Goal: Transaction & Acquisition: Purchase product/service

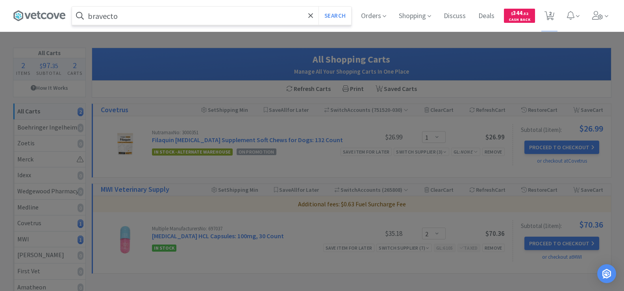
select select "1"
select select "2"
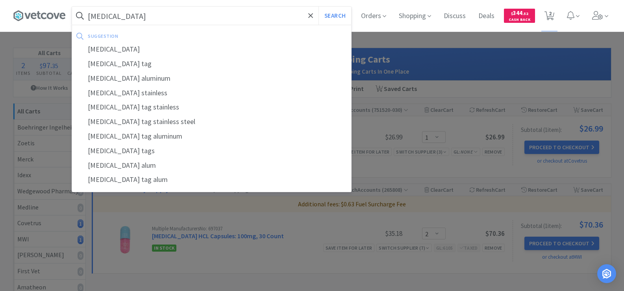
type input "[MEDICAL_DATA]"
click at [319, 7] on button "Search" at bounding box center [335, 16] width 33 height 18
select select "1"
select select "2"
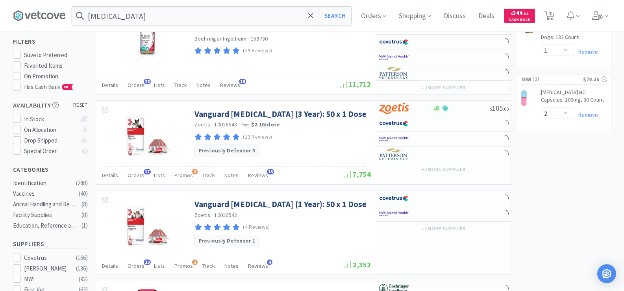
scroll to position [79, 0]
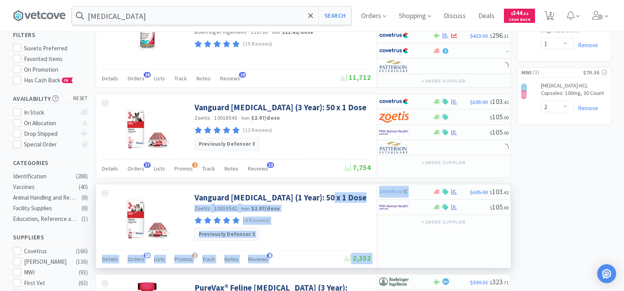
drag, startPoint x: 449, startPoint y: 194, endPoint x: 361, endPoint y: 202, distance: 88.2
click at [327, 198] on div "Vanguard [MEDICAL_DATA] (1 Year): 50 x 1 Dose Zoetis · 10016542 · from $2.07 / …" at bounding box center [303, 225] width 415 height 83
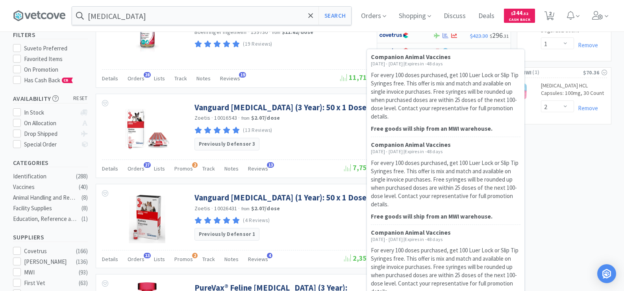
click at [449, 209] on div "Companion Animal Vaccines [DATE] - [DATE] | Expires in -48 days For every 100 d…" at bounding box center [446, 183] width 150 height 84
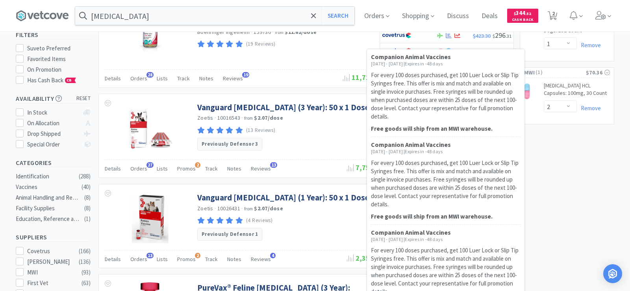
select select "1"
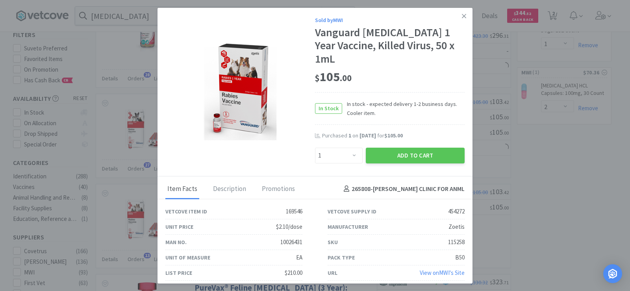
click at [462, 19] on icon at bounding box center [464, 16] width 4 height 7
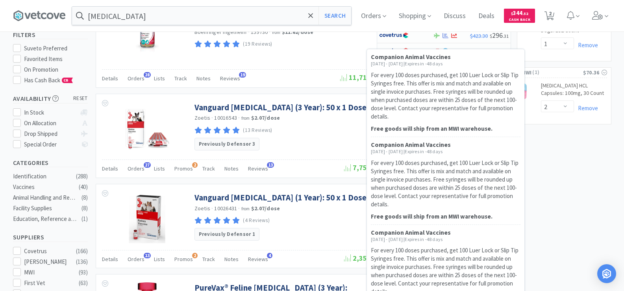
click at [451, 209] on div "Companion Animal Vaccines [DATE] - [DATE] | Expires in -48 days For every 100 d…" at bounding box center [446, 183] width 150 height 84
select select "1"
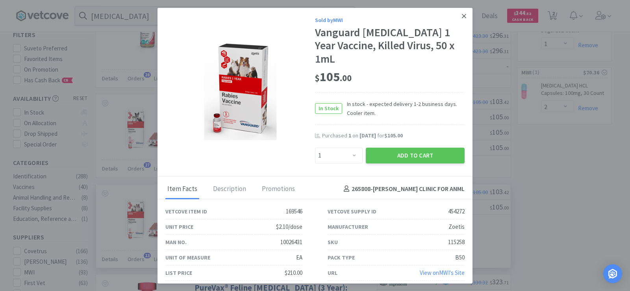
click at [463, 20] on icon at bounding box center [464, 16] width 4 height 7
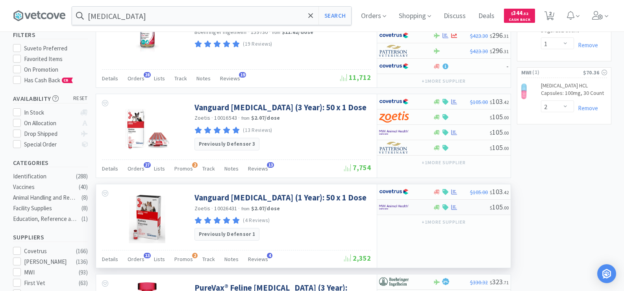
click at [404, 210] on img at bounding box center [394, 207] width 30 height 12
select select "1"
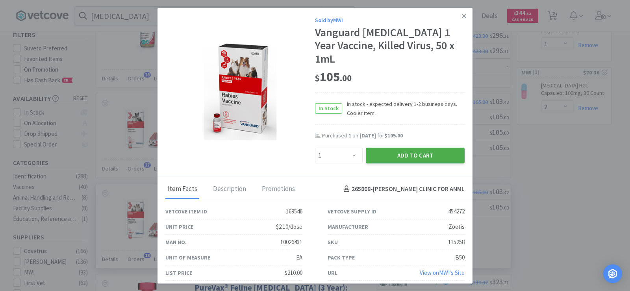
click at [404, 148] on button "Add to Cart" at bounding box center [415, 156] width 99 height 16
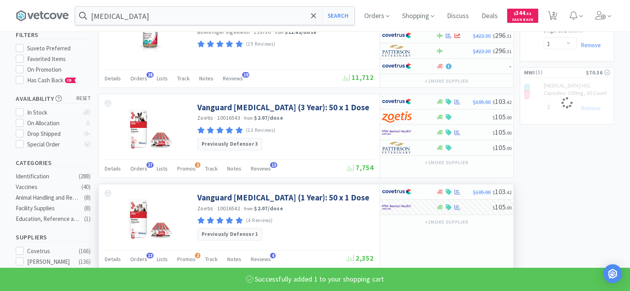
select select "1"
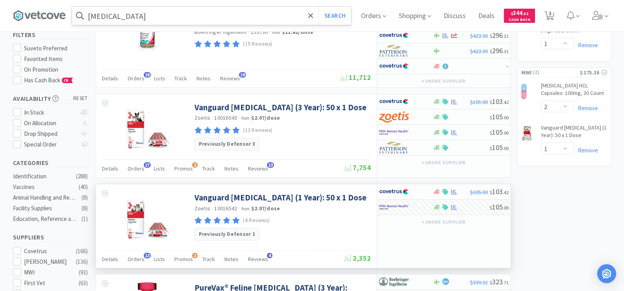
click at [131, 16] on input "[MEDICAL_DATA]" at bounding box center [211, 16] width 279 height 18
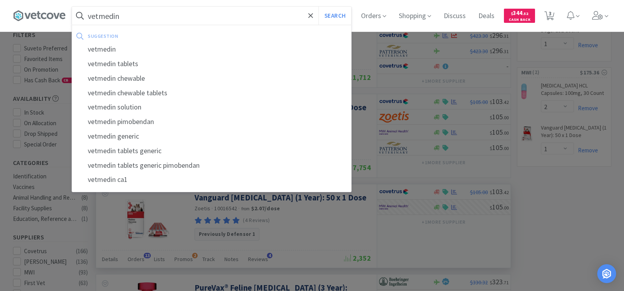
type input "vetmedin"
click at [319, 7] on button "Search" at bounding box center [335, 16] width 33 height 18
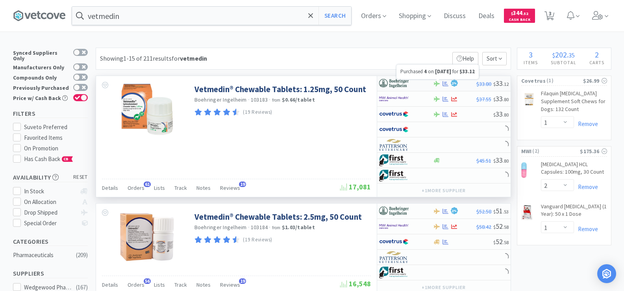
click at [446, 85] on icon at bounding box center [446, 84] width 6 height 6
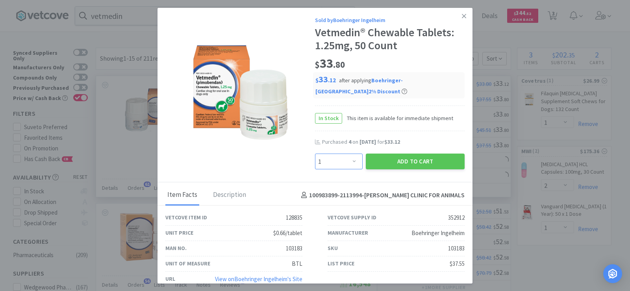
click at [352, 160] on select "Enter Quantity 1 2 3 4 5 6 7 8 9 10 11 12 13 14 15 16 17 18 19 20 Enter Quantity" at bounding box center [339, 162] width 48 height 16
select select "4"
click at [315, 154] on select "Enter Quantity 1 2 3 4 5 6 7 8 9 10 11 12 13 14 15 16 17 18 19 20 Enter Quantity" at bounding box center [339, 162] width 48 height 16
click at [397, 163] on button "Add to Cart" at bounding box center [415, 162] width 99 height 16
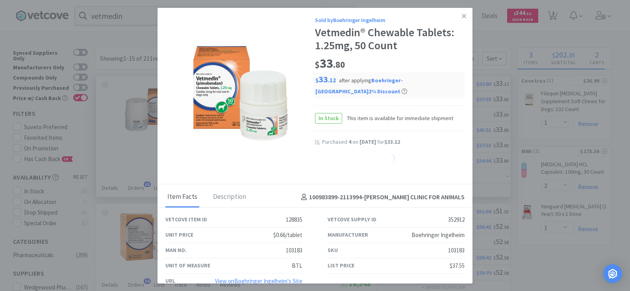
select select "4"
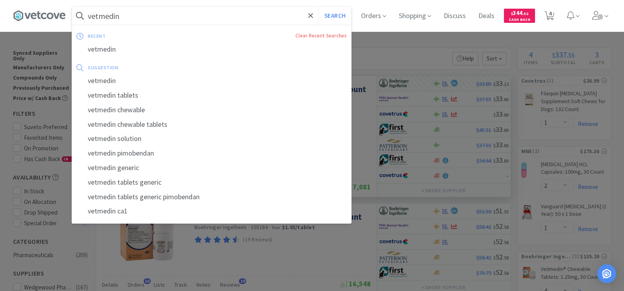
click at [139, 21] on input "vetmedin" at bounding box center [211, 16] width 279 height 18
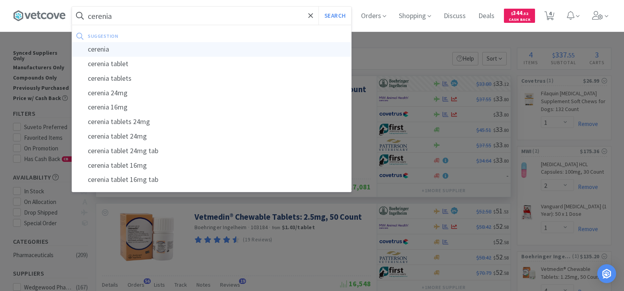
type input "cerenia"
click at [162, 45] on div "cerenia" at bounding box center [211, 49] width 279 height 15
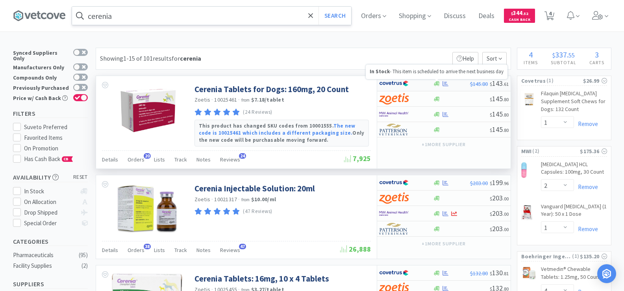
click at [439, 85] on icon at bounding box center [437, 83] width 6 height 5
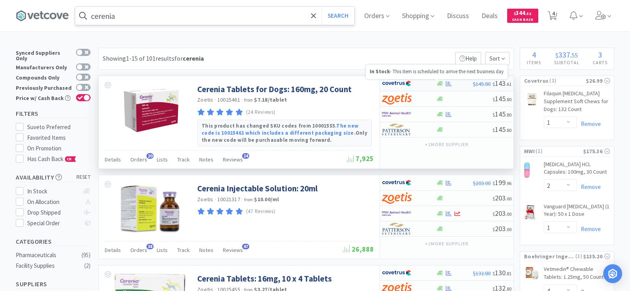
select select "1"
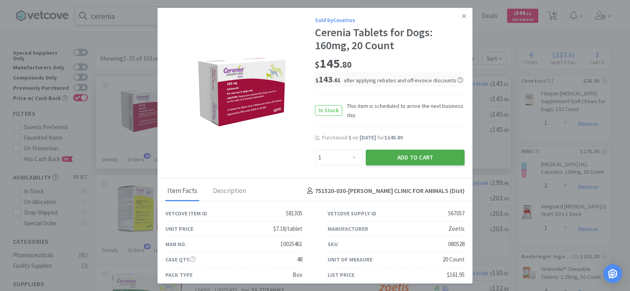
click at [382, 159] on button "Add to Cart" at bounding box center [415, 158] width 99 height 16
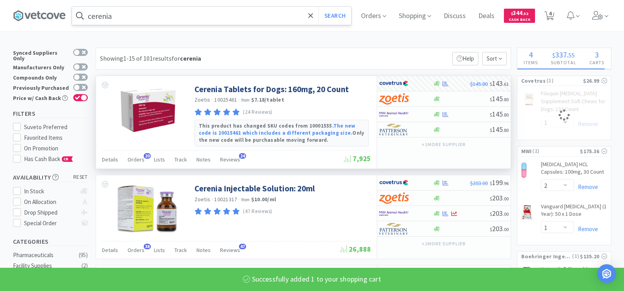
select select "1"
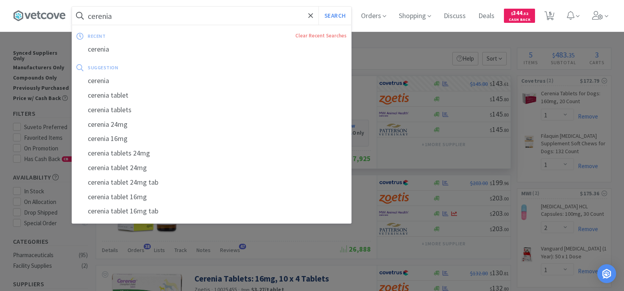
click at [124, 22] on input "cerenia" at bounding box center [211, 16] width 279 height 18
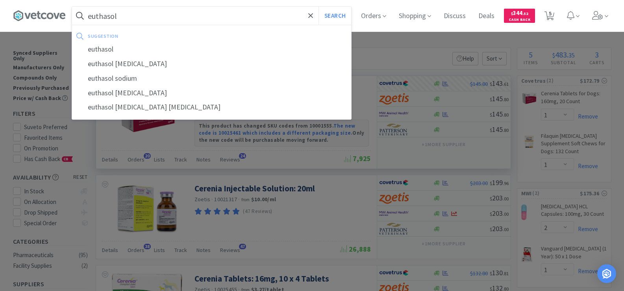
type input "euthasol"
click at [319, 7] on button "Search" at bounding box center [335, 16] width 33 height 18
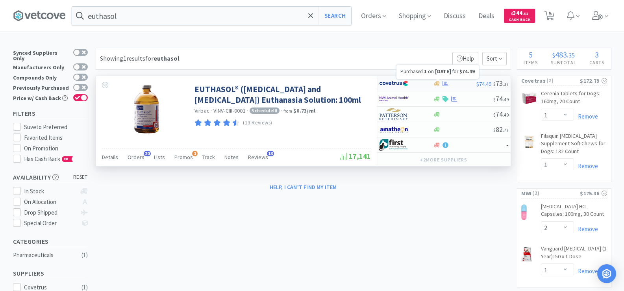
click at [443, 84] on icon at bounding box center [446, 83] width 6 height 5
select select "1"
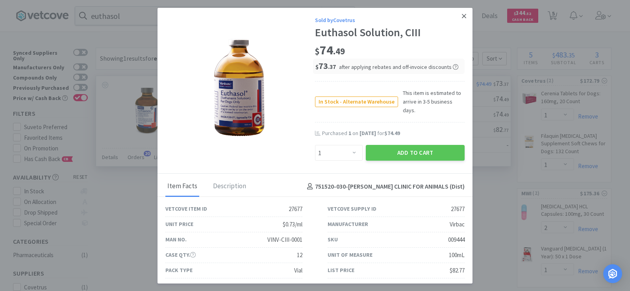
click at [462, 15] on icon at bounding box center [464, 16] width 4 height 7
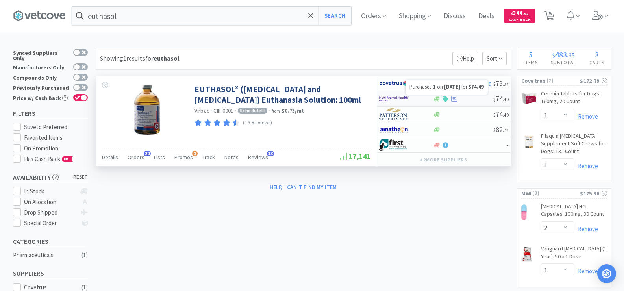
click at [455, 98] on icon at bounding box center [454, 98] width 6 height 5
select select "1"
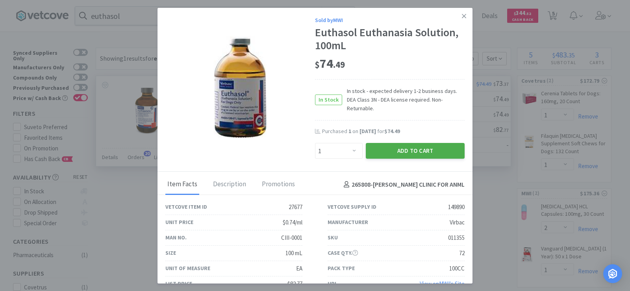
click at [421, 145] on button "Add to Cart" at bounding box center [415, 151] width 99 height 16
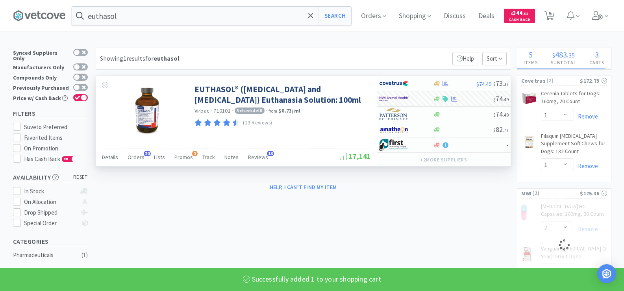
select select "1"
select select "2"
select select "1"
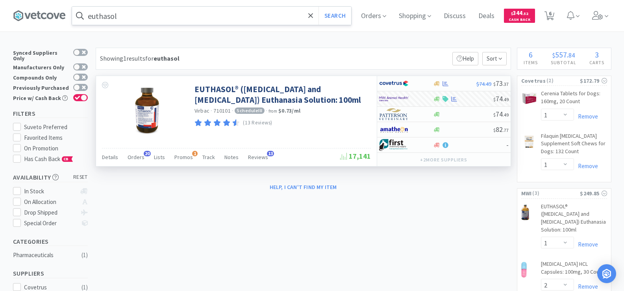
click at [131, 20] on input "euthasol" at bounding box center [211, 16] width 279 height 18
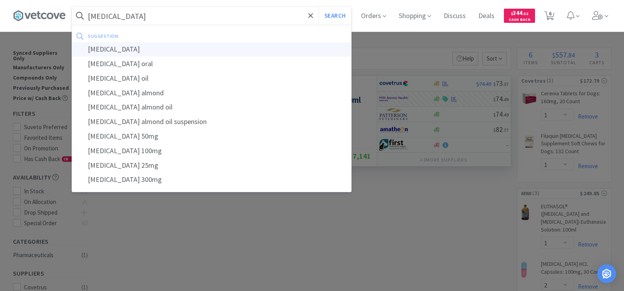
type input "[MEDICAL_DATA]"
click at [128, 47] on div "[MEDICAL_DATA]" at bounding box center [211, 49] width 279 height 15
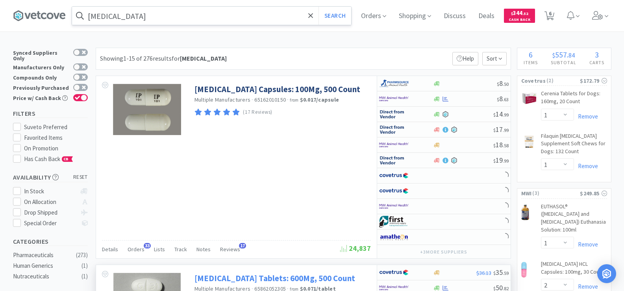
scroll to position [118, 0]
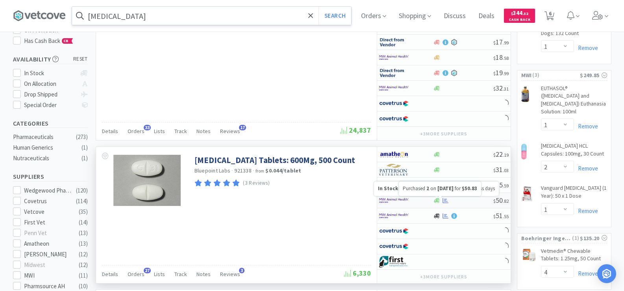
click at [450, 198] on div at bounding box center [463, 201] width 60 height 6
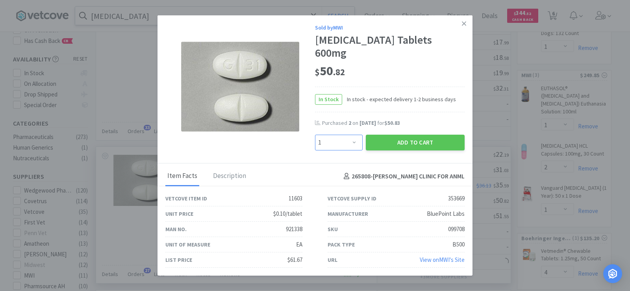
click at [352, 139] on select "Enter Quantity 1 2 3 4 5 6 7 8 9 10 11 12 13 14 15 16 17 18 19 20 Enter Quantity" at bounding box center [339, 143] width 48 height 16
select select "2"
click at [315, 135] on select "Enter Quantity 1 2 3 4 5 6 7 8 9 10 11 12 13 14 15 16 17 18 19 20 Enter Quantity" at bounding box center [339, 143] width 48 height 16
click at [419, 139] on button "Add to Cart" at bounding box center [415, 143] width 99 height 16
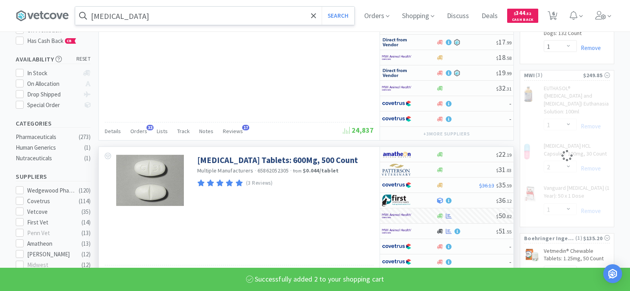
select select "2"
select select "1"
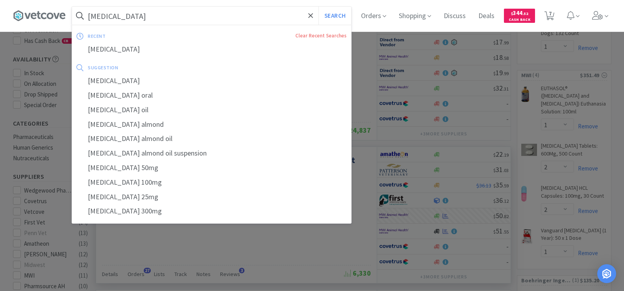
click at [147, 18] on input "[MEDICAL_DATA]" at bounding box center [211, 16] width 279 height 18
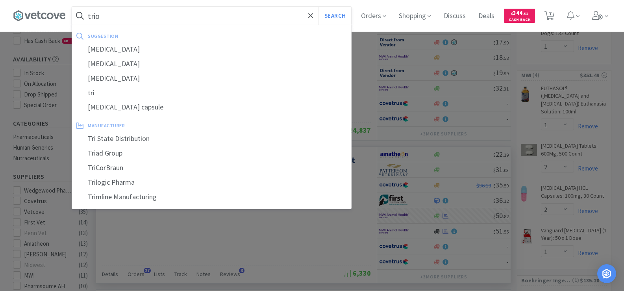
type input "trio"
click at [319, 7] on button "Search" at bounding box center [335, 16] width 33 height 18
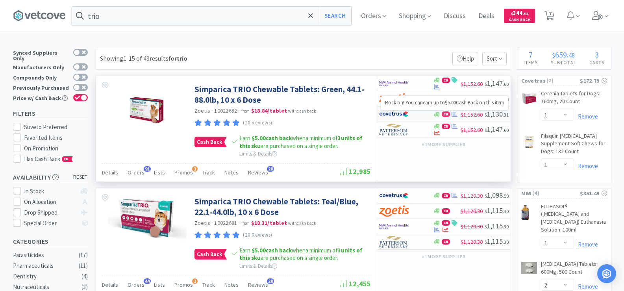
click at [446, 116] on span "CB" at bounding box center [445, 114] width 7 height 5
select select "2"
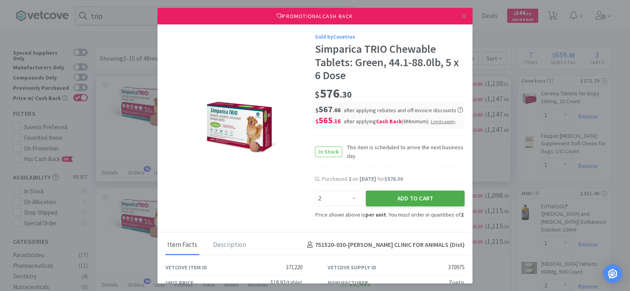
click at [402, 198] on button "Add to Cart" at bounding box center [415, 199] width 99 height 16
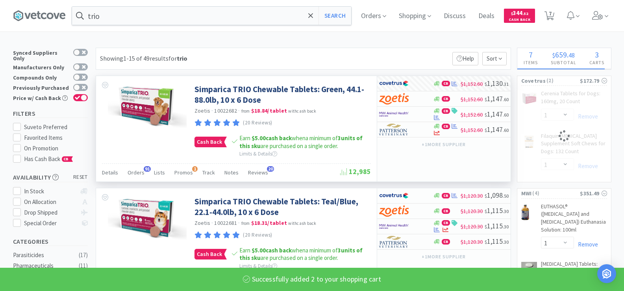
select select "2"
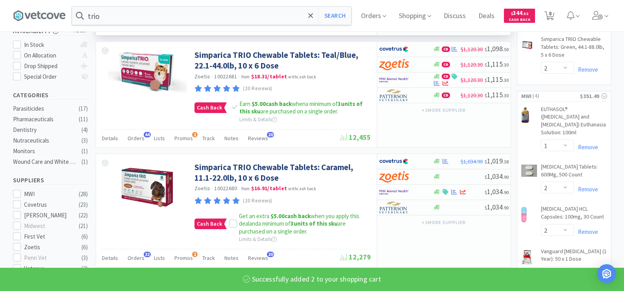
scroll to position [158, 0]
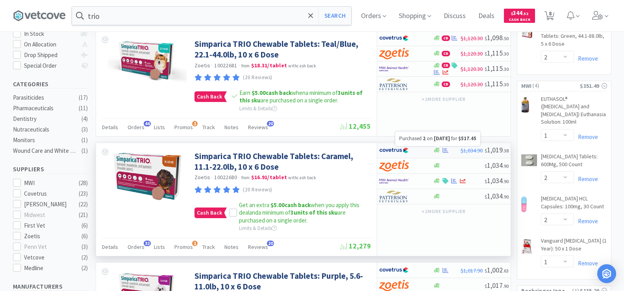
click at [443, 149] on icon at bounding box center [446, 150] width 6 height 6
select select "2"
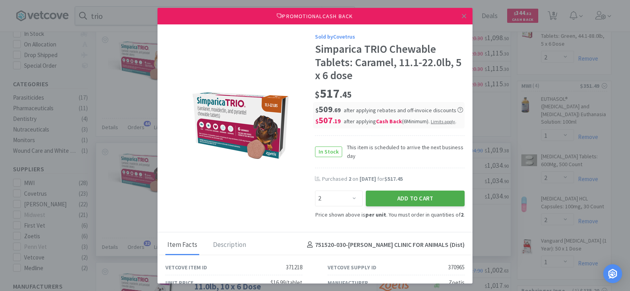
click at [430, 204] on button "Add to Cart" at bounding box center [415, 199] width 99 height 16
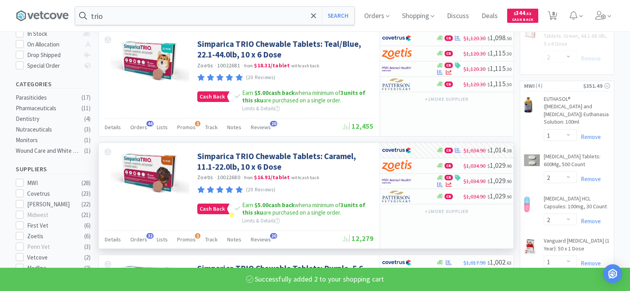
select select "2"
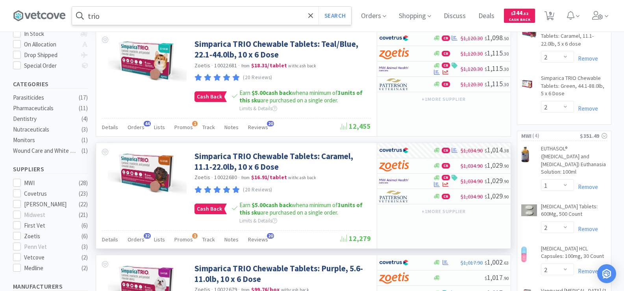
click at [128, 15] on input "trio" at bounding box center [211, 16] width 279 height 18
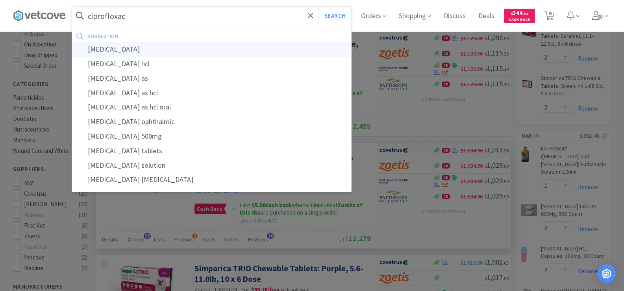
click at [131, 52] on div "[MEDICAL_DATA]" at bounding box center [211, 49] width 279 height 15
type input "[MEDICAL_DATA]"
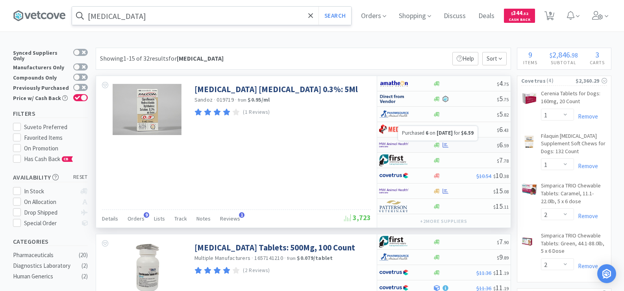
click at [444, 144] on icon at bounding box center [446, 145] width 6 height 6
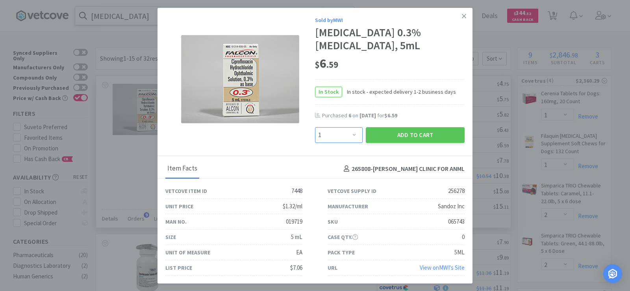
click at [342, 139] on select "Enter Quantity 1 2 3 4 5 6 7 8 9 10 11 12 13 14 15 16 17 18 19 20 Enter Quantity" at bounding box center [339, 135] width 48 height 16
select select "4"
click at [315, 127] on select "Enter Quantity 1 2 3 4 5 6 7 8 9 10 11 12 13 14 15 16 17 18 19 20 Enter Quantity" at bounding box center [339, 135] width 48 height 16
click at [412, 132] on button "Add to Cart" at bounding box center [415, 135] width 99 height 16
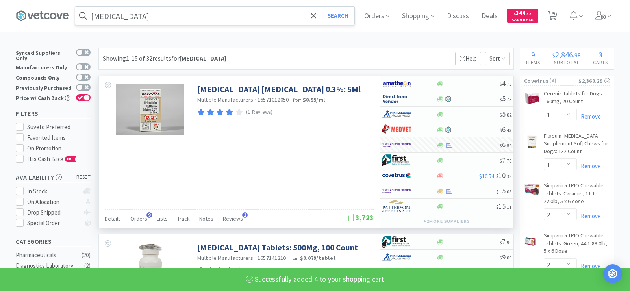
select select "4"
select select "1"
select select "2"
select select "1"
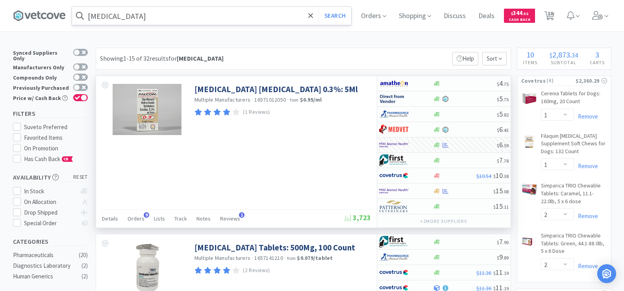
click at [147, 11] on input "[MEDICAL_DATA]" at bounding box center [211, 16] width 279 height 18
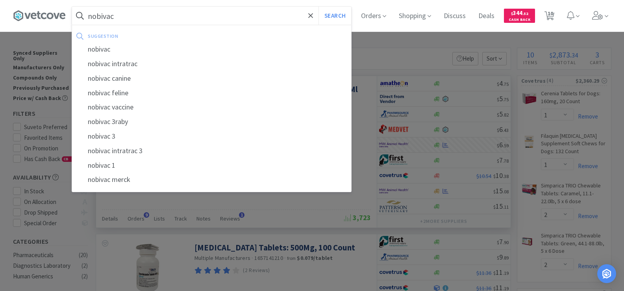
type input "nobivac"
click at [319, 7] on button "Search" at bounding box center [335, 16] width 33 height 18
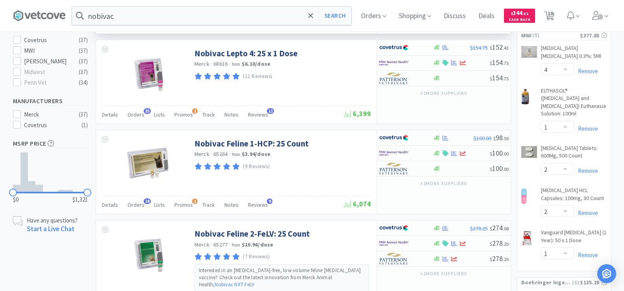
scroll to position [276, 0]
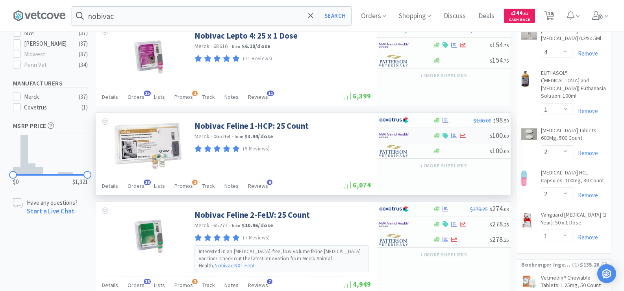
click at [451, 133] on div at bounding box center [455, 136] width 8 height 6
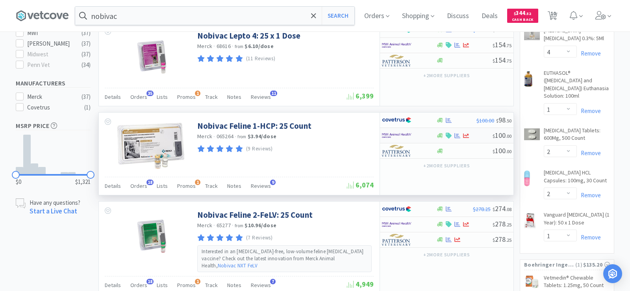
select select "1"
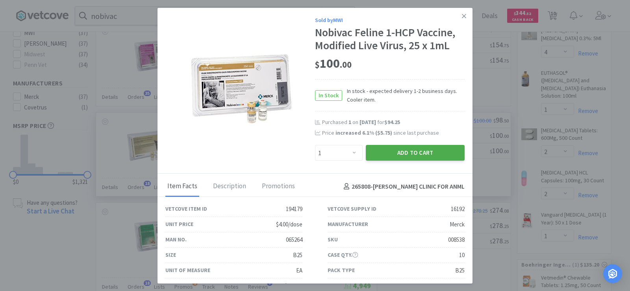
click at [428, 156] on button "Add to Cart" at bounding box center [415, 153] width 99 height 16
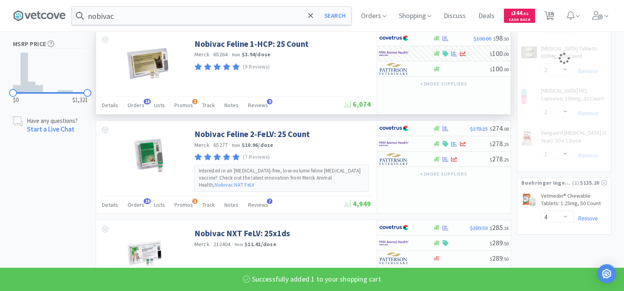
scroll to position [433, 0]
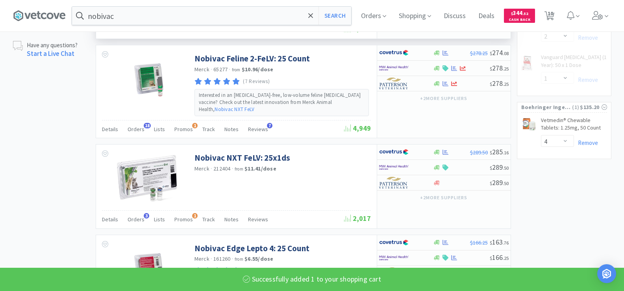
select select "1"
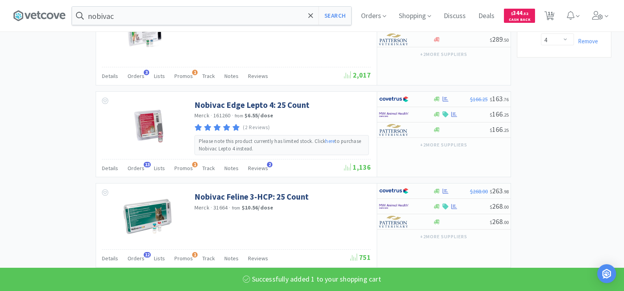
scroll to position [591, 0]
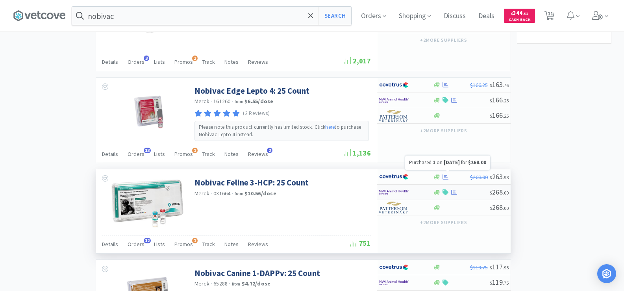
click at [454, 190] on icon at bounding box center [454, 192] width 6 height 5
select select "1"
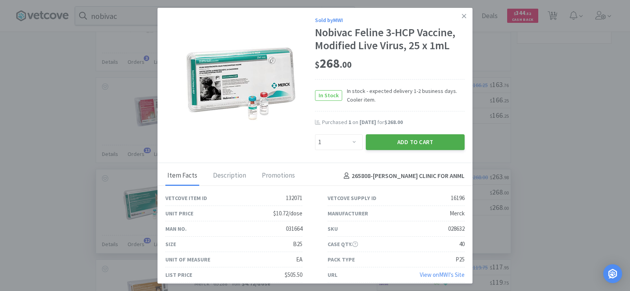
click at [425, 142] on button "Add to Cart" at bounding box center [415, 142] width 99 height 16
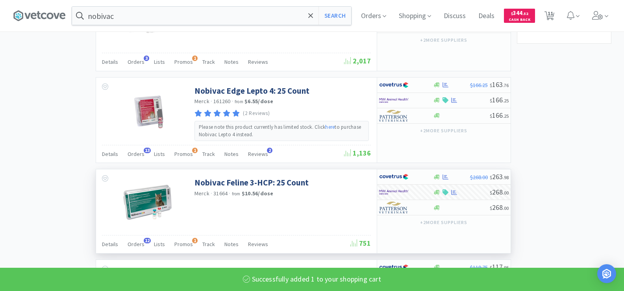
select select "1"
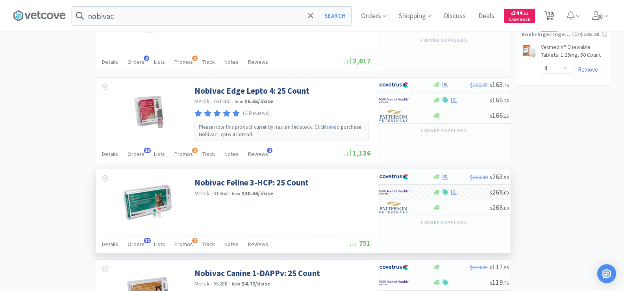
click at [551, 15] on span "12" at bounding box center [551, 14] width 6 height 32
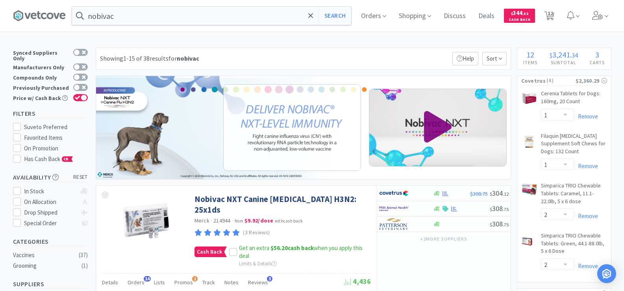
select select "4"
select select "1"
select select "2"
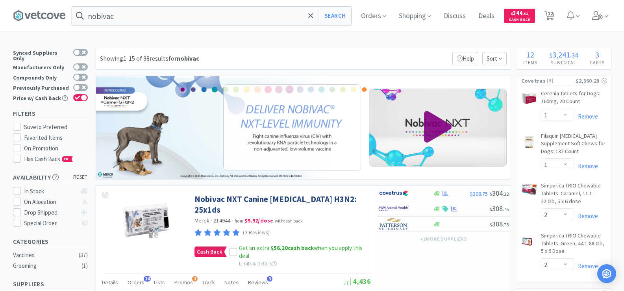
select select "4"
select select "1"
select select "2"
select select "1"
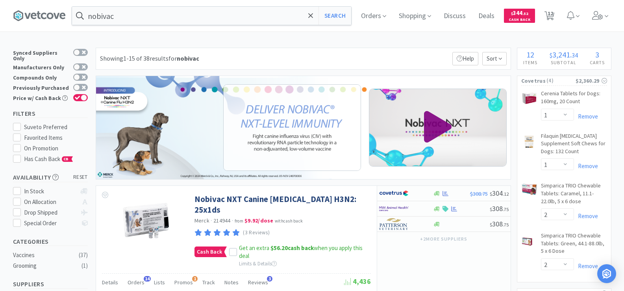
select select "1"
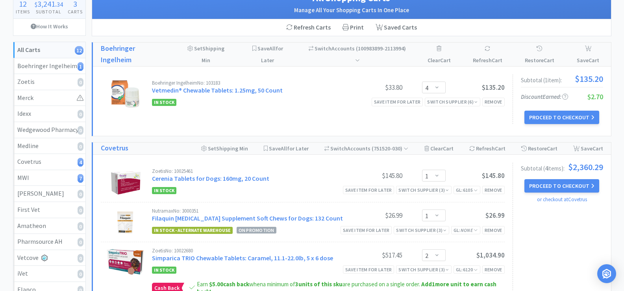
scroll to position [79, 0]
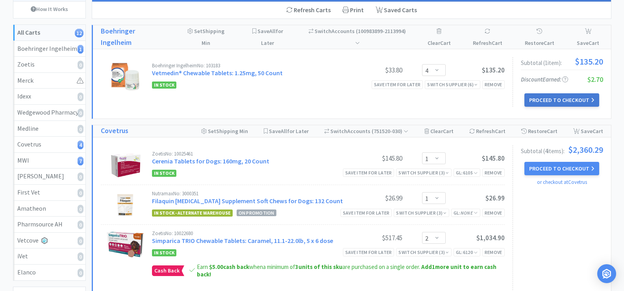
click at [540, 93] on button "Proceed to Checkout" at bounding box center [562, 99] width 75 height 13
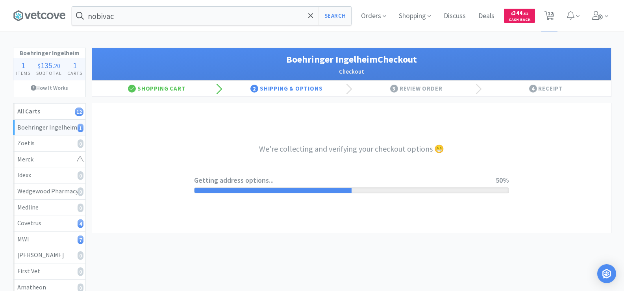
select select "invoice"
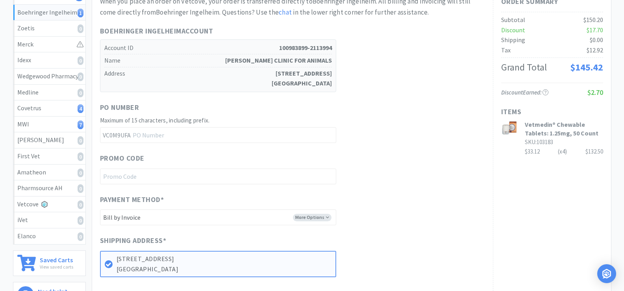
scroll to position [158, 0]
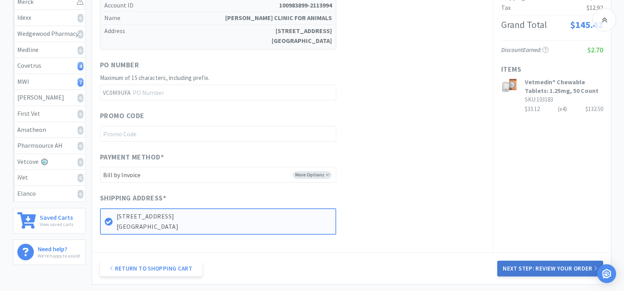
click at [583, 264] on button "Next Step: Review Your Order" at bounding box center [550, 269] width 106 height 16
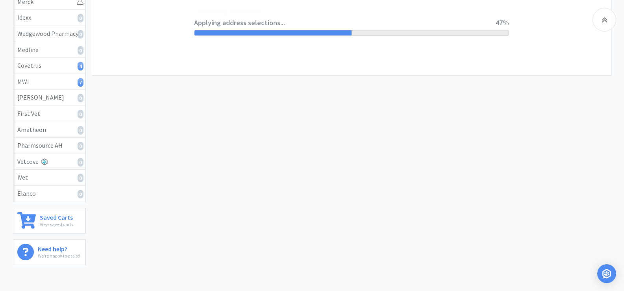
scroll to position [0, 0]
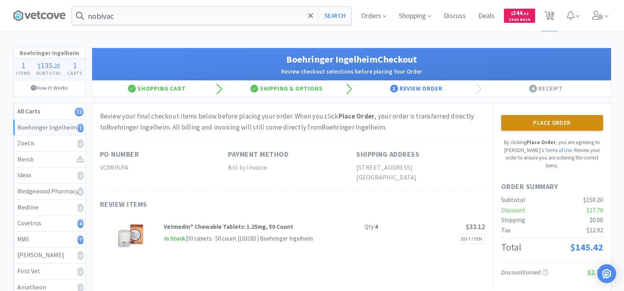
click at [526, 126] on button "Place Order" at bounding box center [552, 123] width 102 height 16
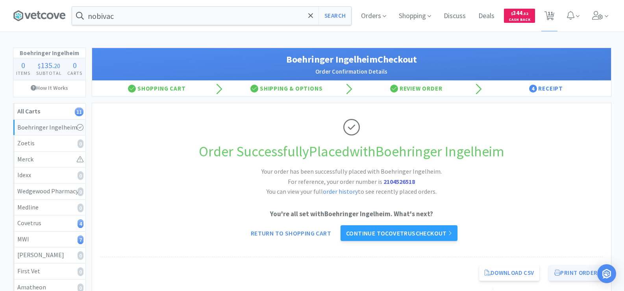
click at [570, 268] on button "Print Order" at bounding box center [576, 273] width 54 height 16
click at [547, 17] on icon at bounding box center [550, 15] width 10 height 9
select select "1"
select select "2"
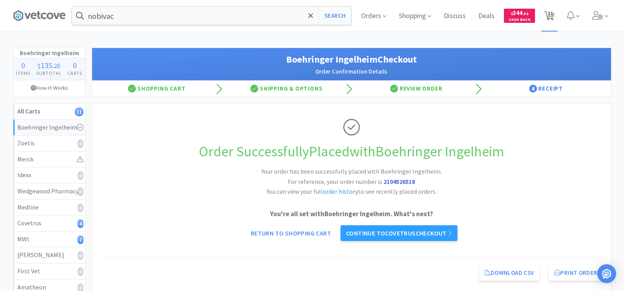
select select "2"
select select "4"
select select "1"
select select "2"
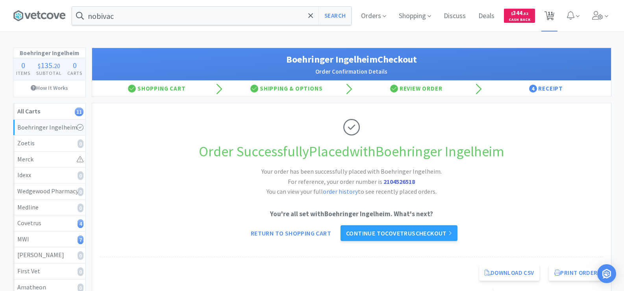
select select "1"
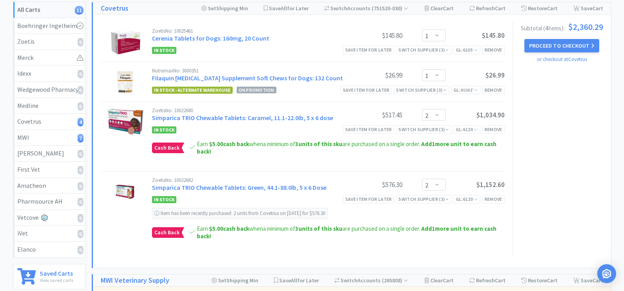
scroll to position [118, 0]
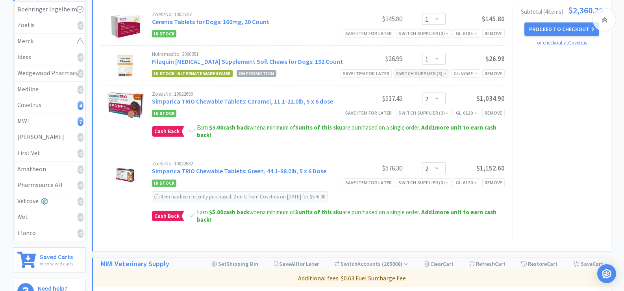
click at [430, 73] on div "Switch Supplier ( 3 )" at bounding box center [421, 73] width 50 height 7
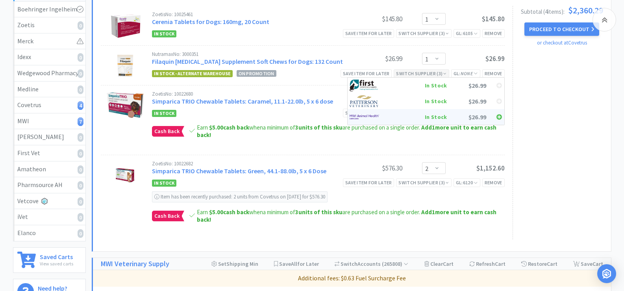
click at [427, 115] on div "In Stock" at bounding box center [418, 117] width 58 height 12
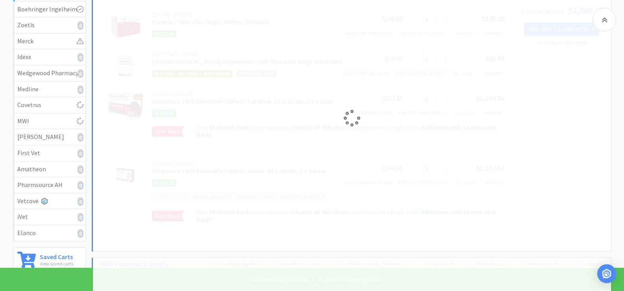
select select "1"
select select "2"
select select "1"
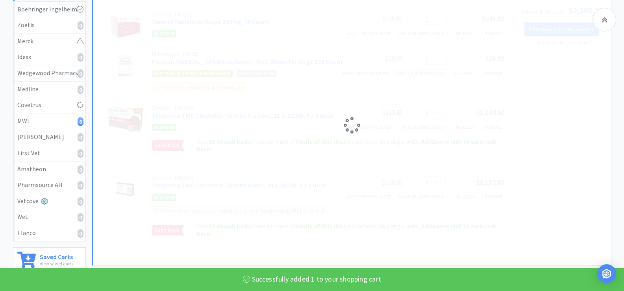
select select "2"
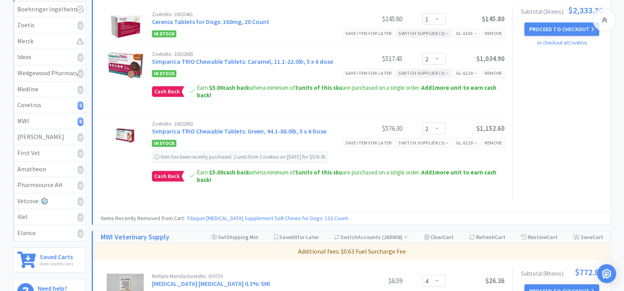
click at [423, 36] on div "Switch Supplier ( 3 )" at bounding box center [424, 33] width 50 height 7
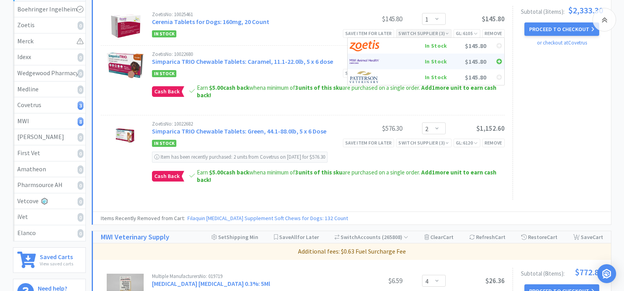
click at [412, 62] on div "In Stock" at bounding box center [418, 62] width 58 height 12
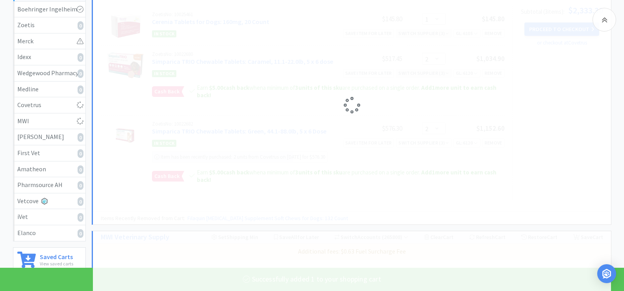
select select "2"
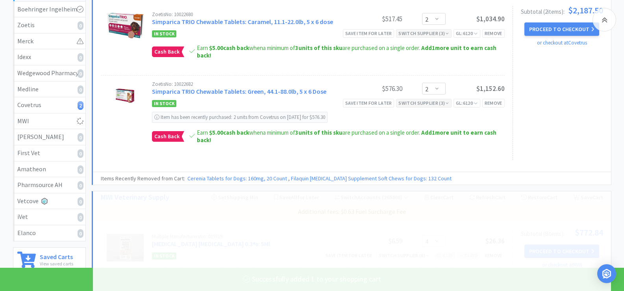
select select "1"
select select "4"
select select "1"
select select "2"
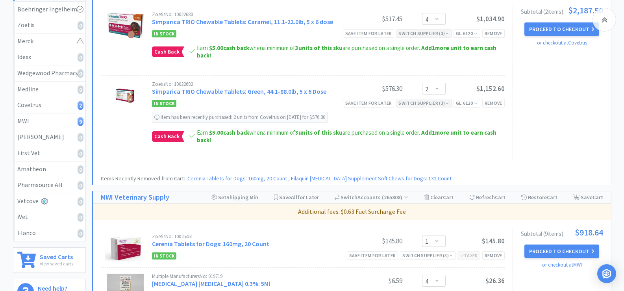
scroll to position [79, 0]
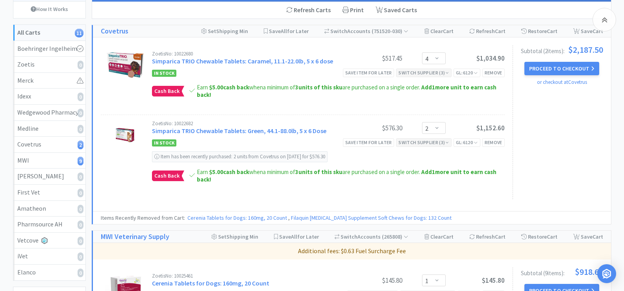
click at [422, 75] on div "Switch Supplier ( 3 )" at bounding box center [424, 72] width 50 height 7
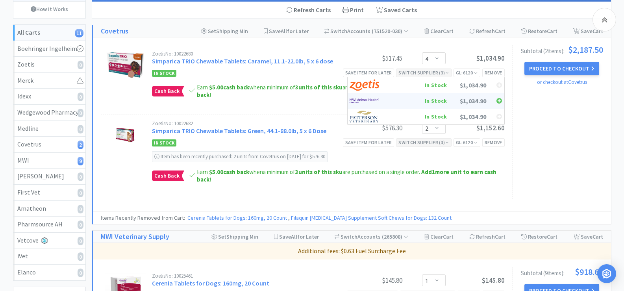
click at [432, 102] on div "In Stock" at bounding box center [418, 101] width 58 height 12
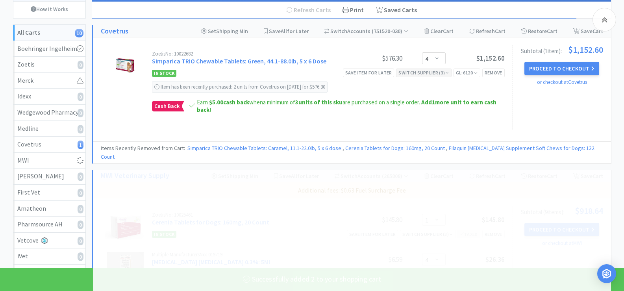
click at [428, 75] on div "Switch Supplier ( 3 )" at bounding box center [424, 72] width 50 height 7
select select "2"
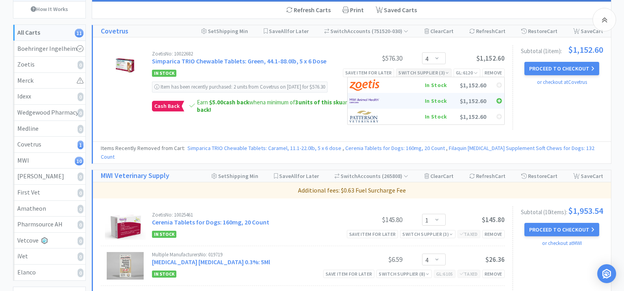
click at [432, 100] on div "In Stock" at bounding box center [418, 101] width 58 height 12
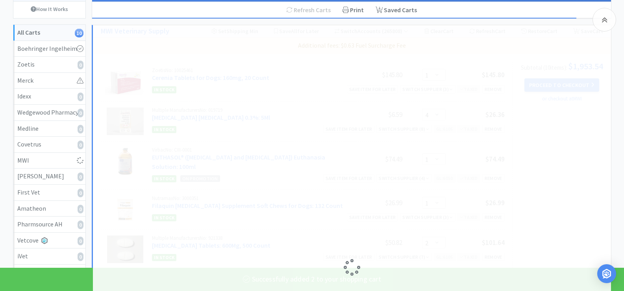
select select "2"
select select "1"
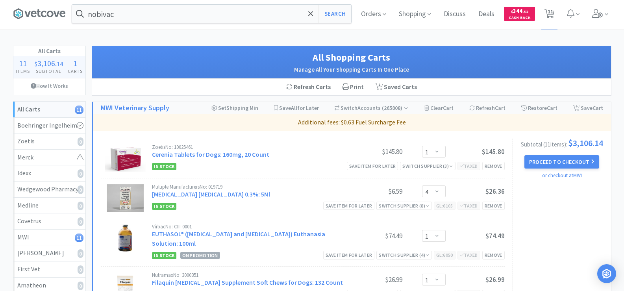
scroll to position [0, 0]
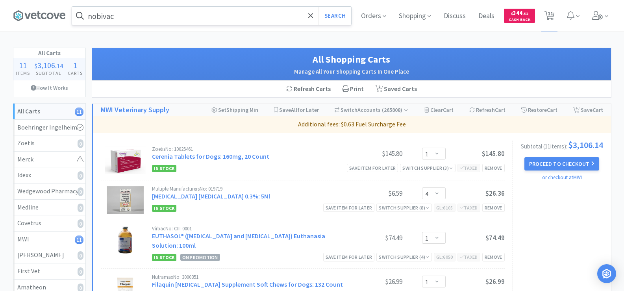
click at [156, 11] on input "nobivac" at bounding box center [211, 16] width 279 height 18
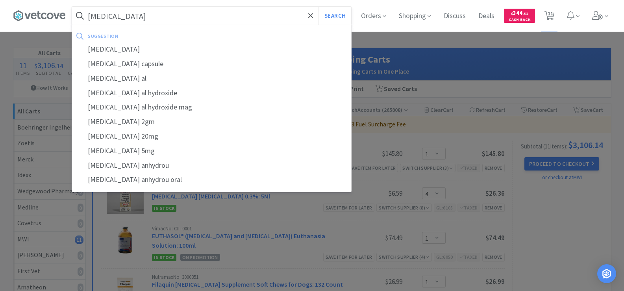
type input "[MEDICAL_DATA]"
click at [319, 7] on button "Search" at bounding box center [335, 16] width 33 height 18
select select "1"
select select "4"
select select "1"
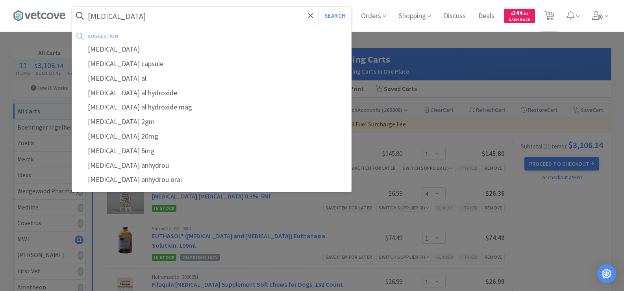
select select "1"
select select "2"
select select "1"
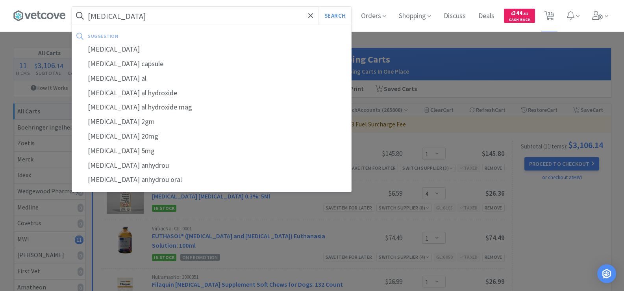
select select "2"
select select "1"
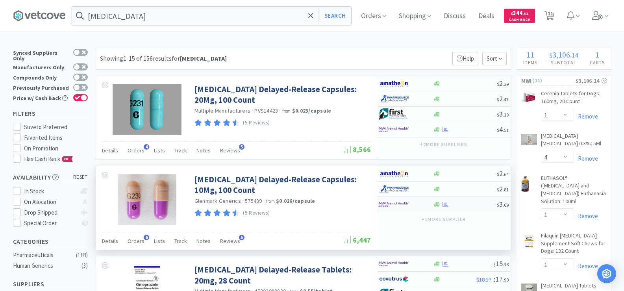
click div
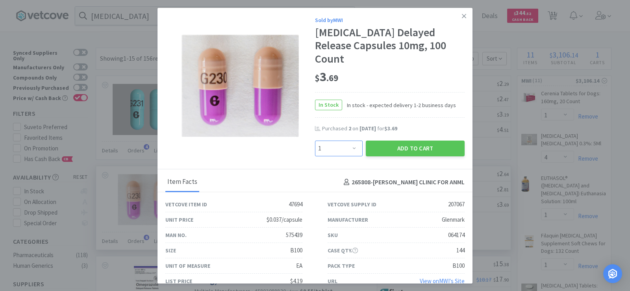
click select "Enter Quantity 1 2 3 4 5 6 7 8 9 10 11 12 13 14 15 16 17 18 19 20 Enter Quantity"
select select "2"
click select "Enter Quantity 1 2 3 4 5 6 7 8 9 10 11 12 13 14 15 16 17 18 19 20 Enter Quantity"
click button "Add to Cart"
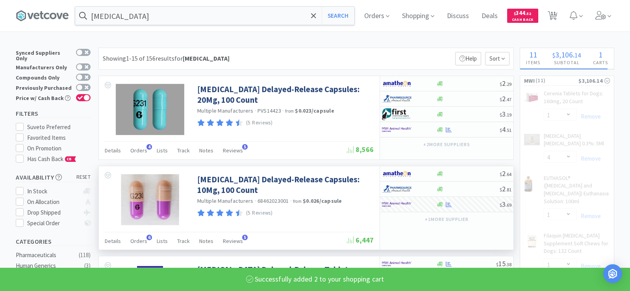
select select "2"
select select "1"
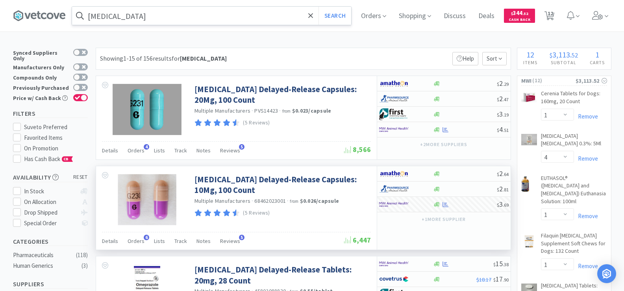
click input "[MEDICAL_DATA]"
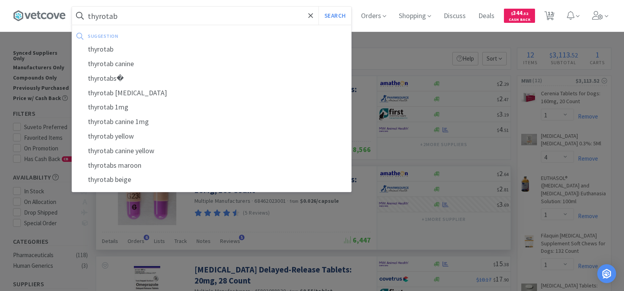
click button "Search"
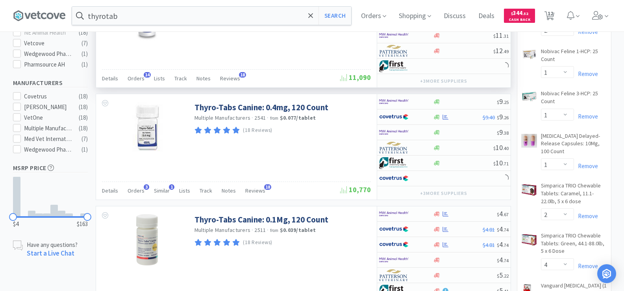
scroll to position [354, 0]
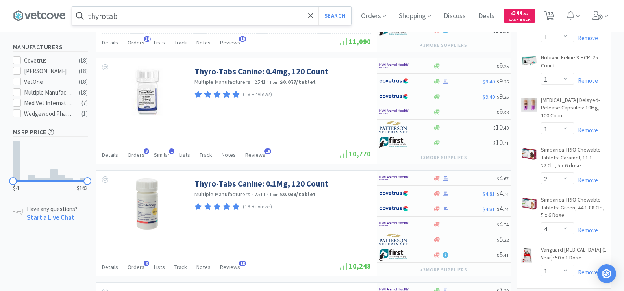
click input "thyrotab"
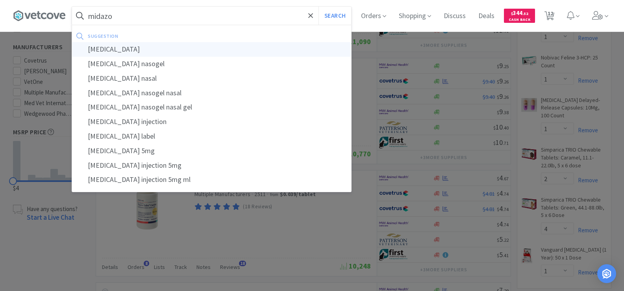
click div "[MEDICAL_DATA]"
type input "[MEDICAL_DATA]"
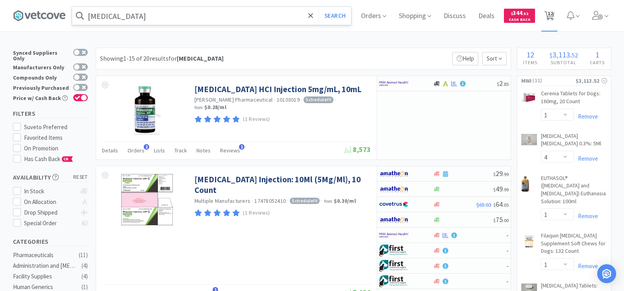
click span "12"
select select "1"
select select "4"
select select "1"
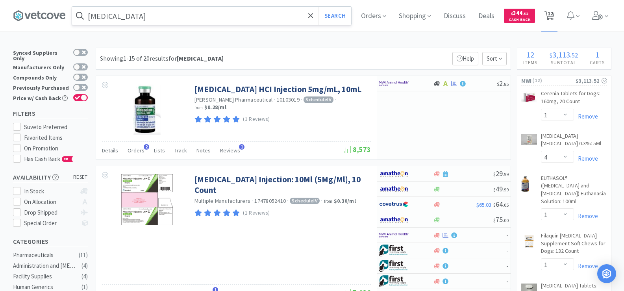
select select "2"
select select "1"
select select "2"
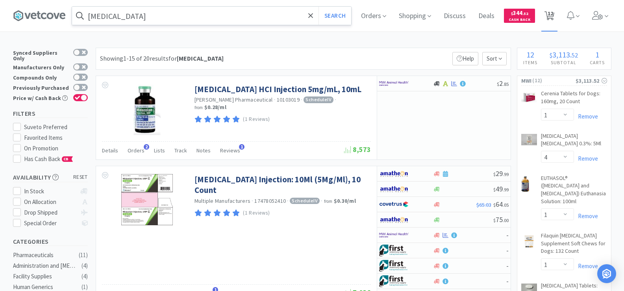
select select "2"
select select "1"
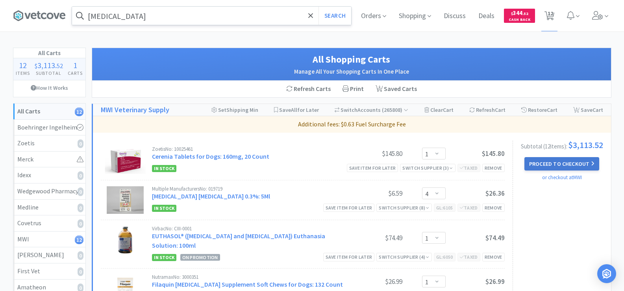
click button "Proceed to Checkout"
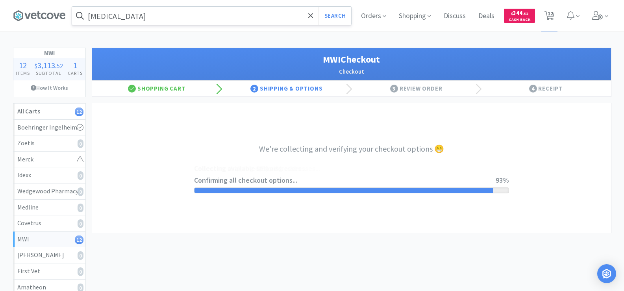
select select "STD_"
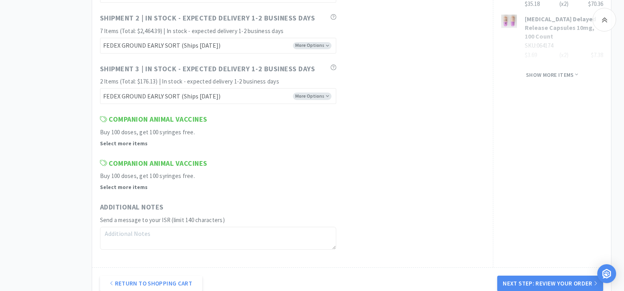
scroll to position [630, 0]
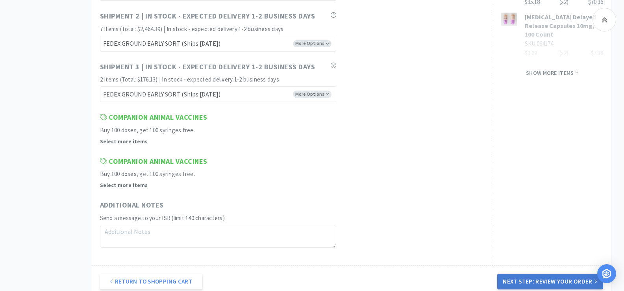
click button "Next Step: Review Your Order"
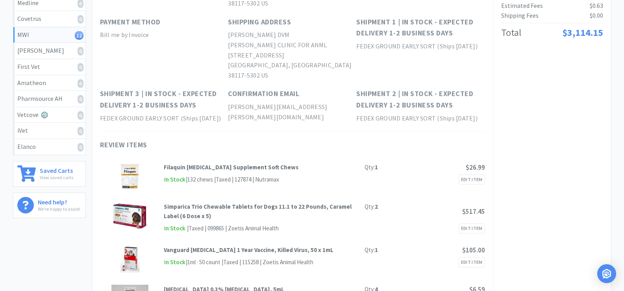
scroll to position [0, 0]
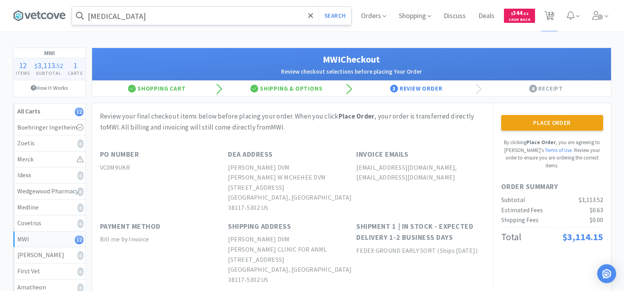
click button "Place Order"
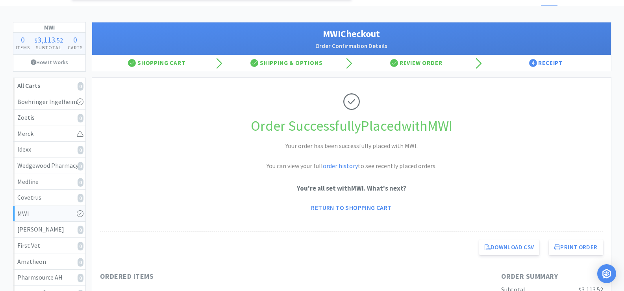
scroll to position [39, 0]
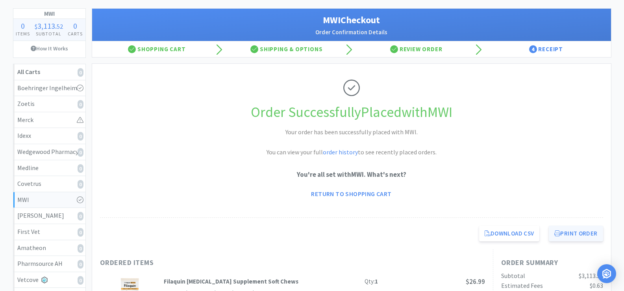
click button "Print Order"
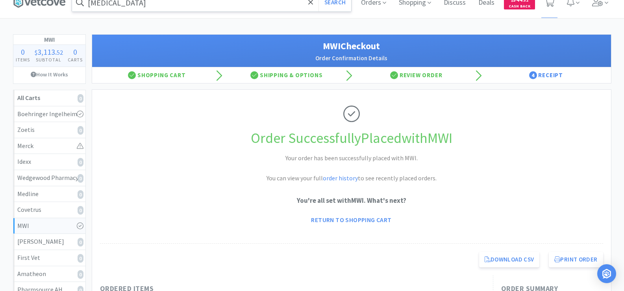
scroll to position [0, 0]
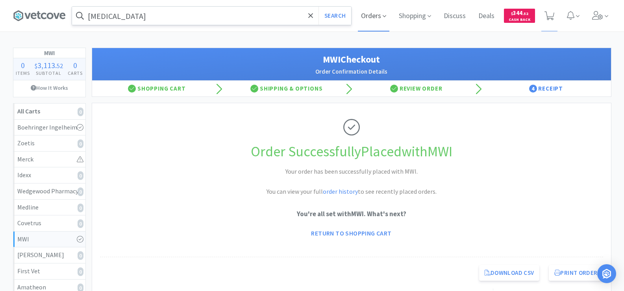
click span "Orders"
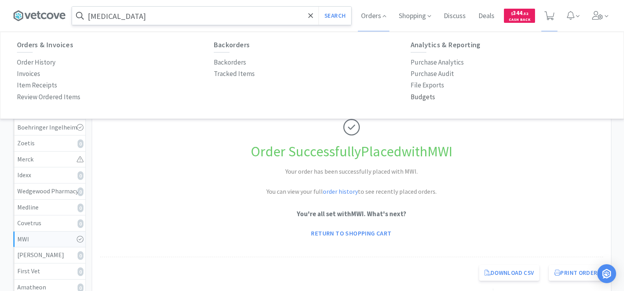
click p "Budgets"
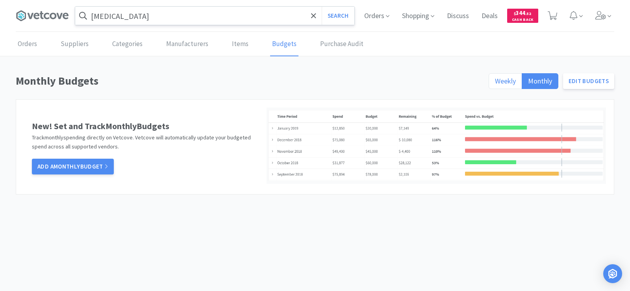
click span "Weekly"
click input "Weekly"
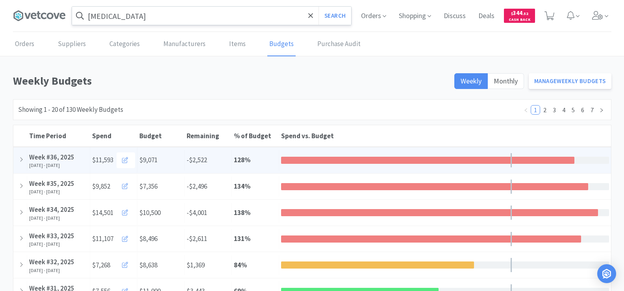
click div "Budget $9,071"
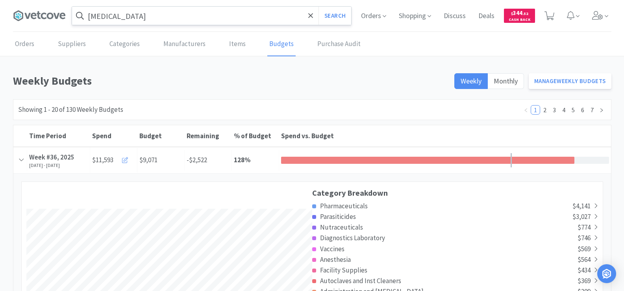
scroll to position [1460, 598]
